Goal: Information Seeking & Learning: Learn about a topic

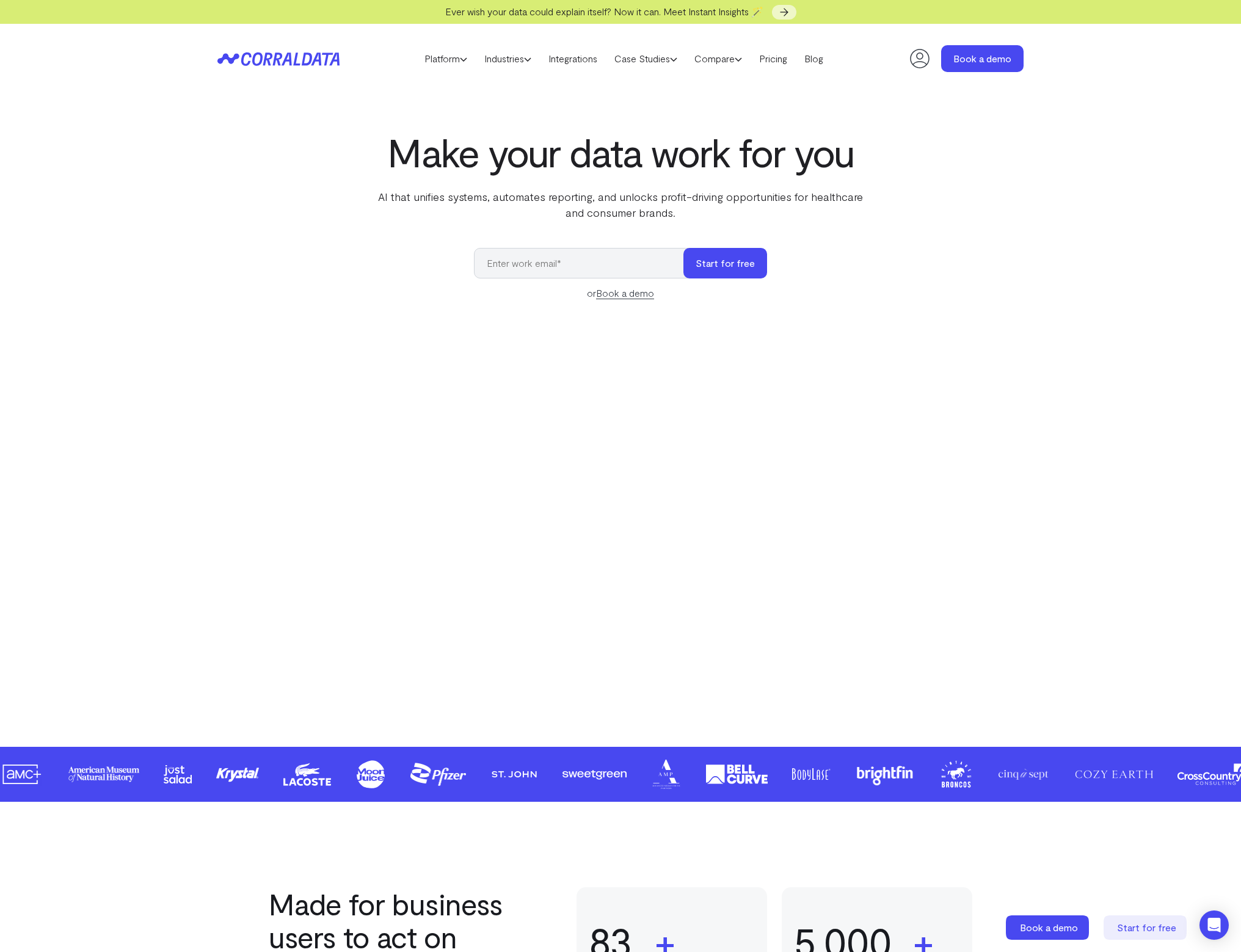
click at [462, 166] on h1 "Make your data work for you" at bounding box center [620, 152] width 498 height 44
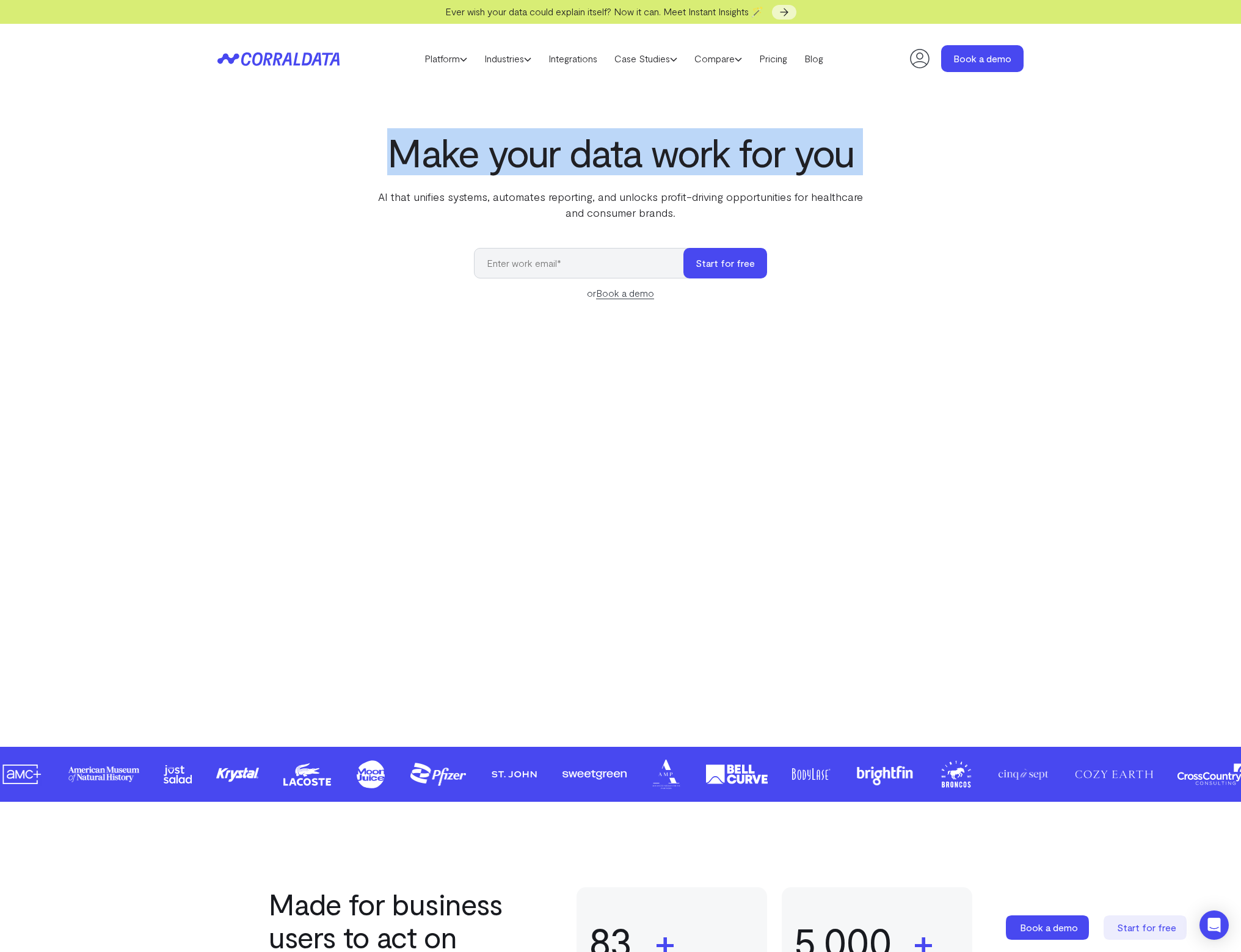
click at [462, 166] on h1 "Make your data work for you" at bounding box center [620, 152] width 498 height 44
click at [555, 66] on link "Integrations" at bounding box center [572, 58] width 66 height 18
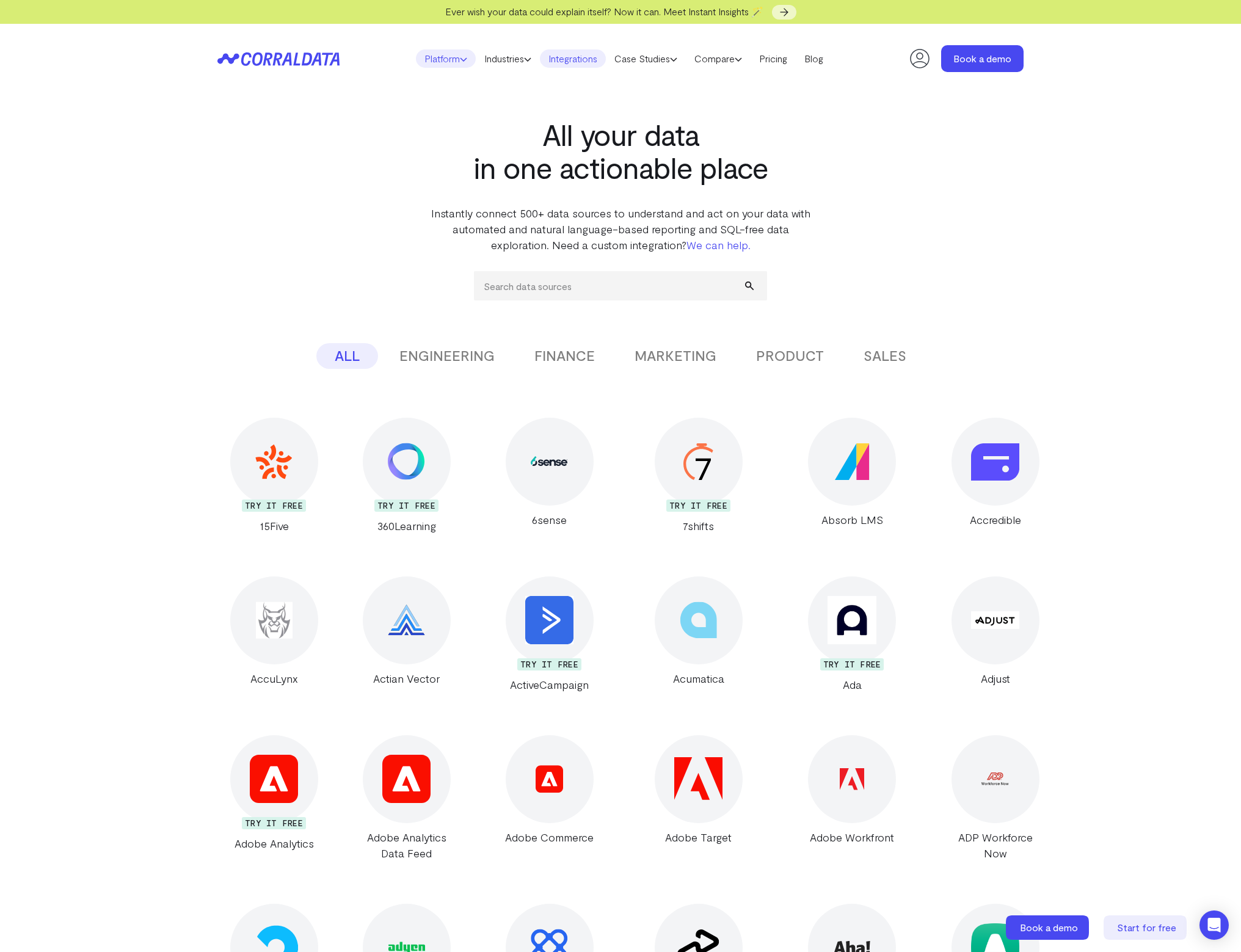
click at [448, 58] on link "Platform" at bounding box center [446, 58] width 60 height 18
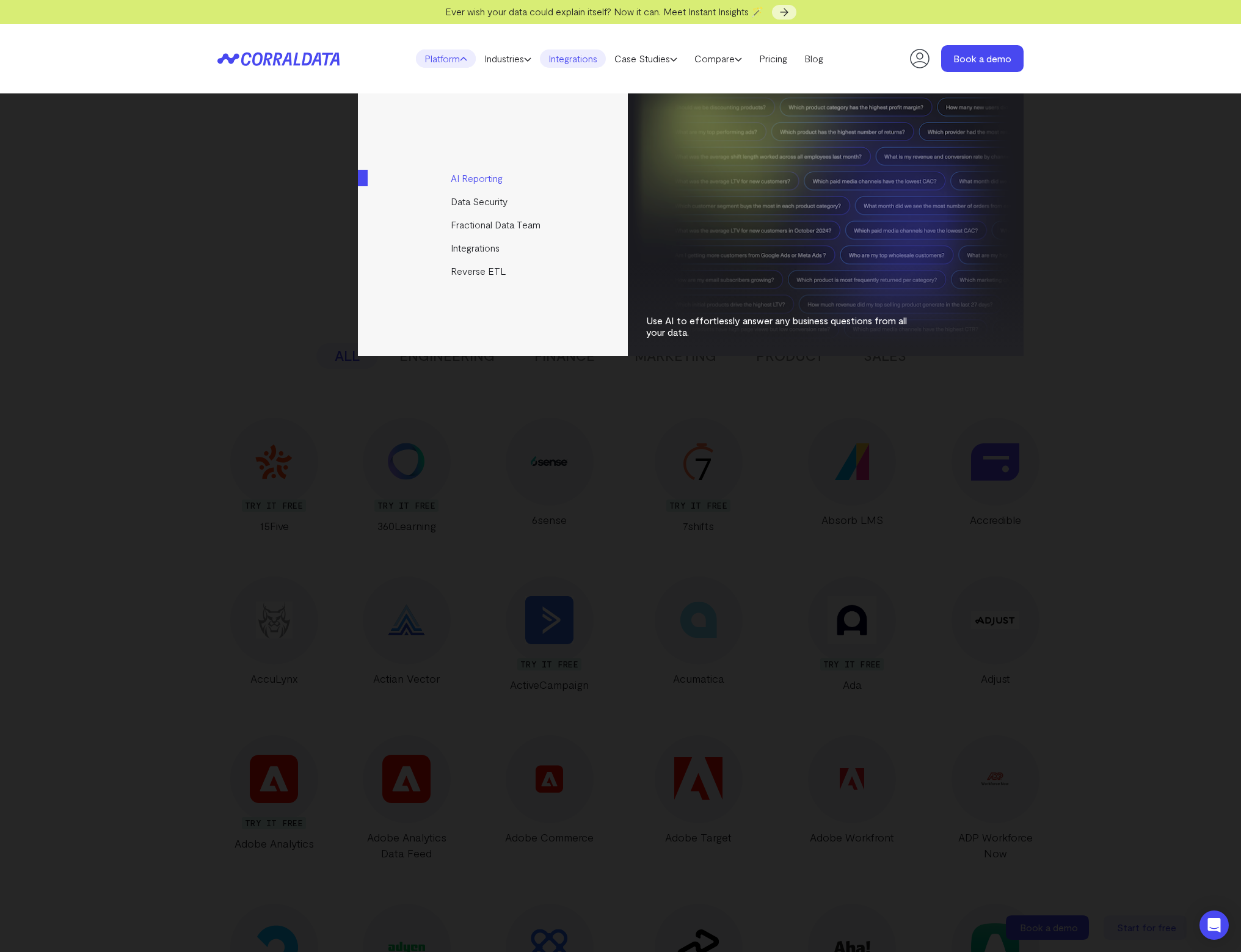
click at [496, 180] on link "AI Reporting" at bounding box center [494, 178] width 271 height 23
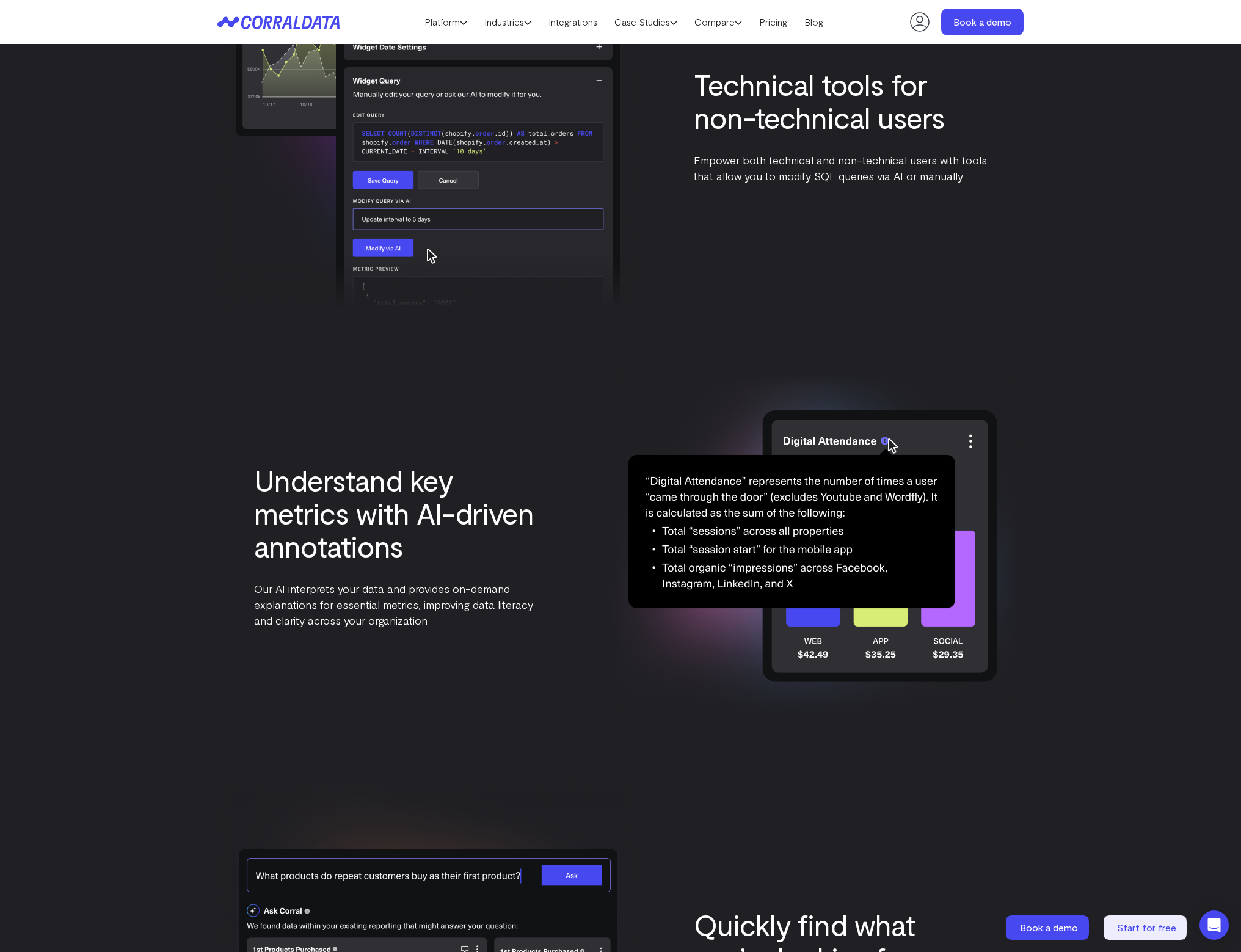
scroll to position [2904, 0]
